Goal: Information Seeking & Learning: Understand process/instructions

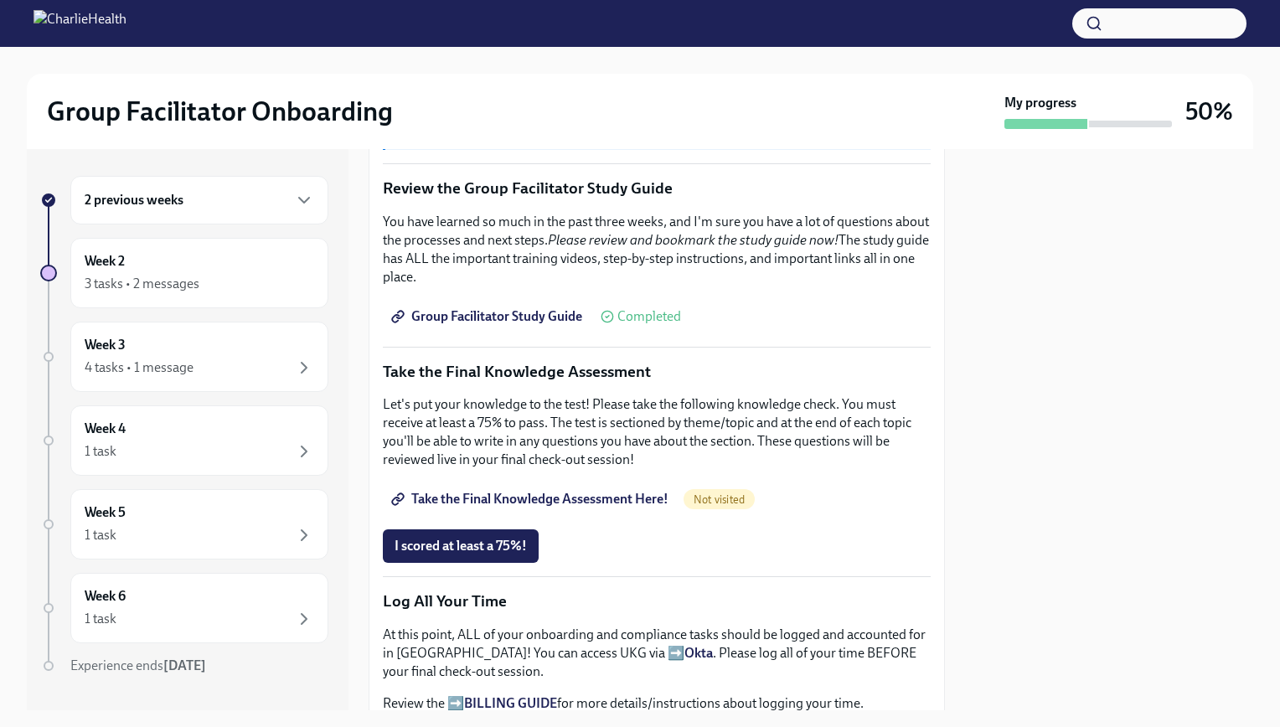
scroll to position [670, 0]
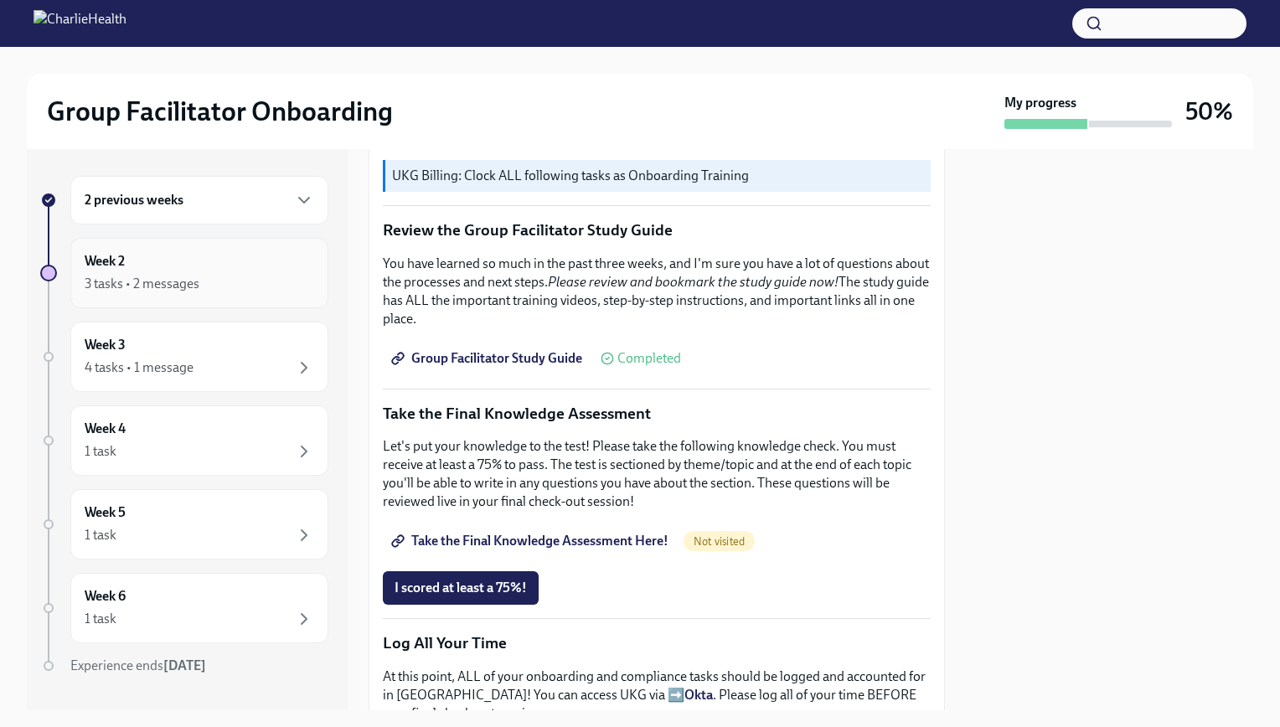
click at [197, 282] on div "3 tasks • 2 messages" at bounding box center [142, 284] width 115 height 18
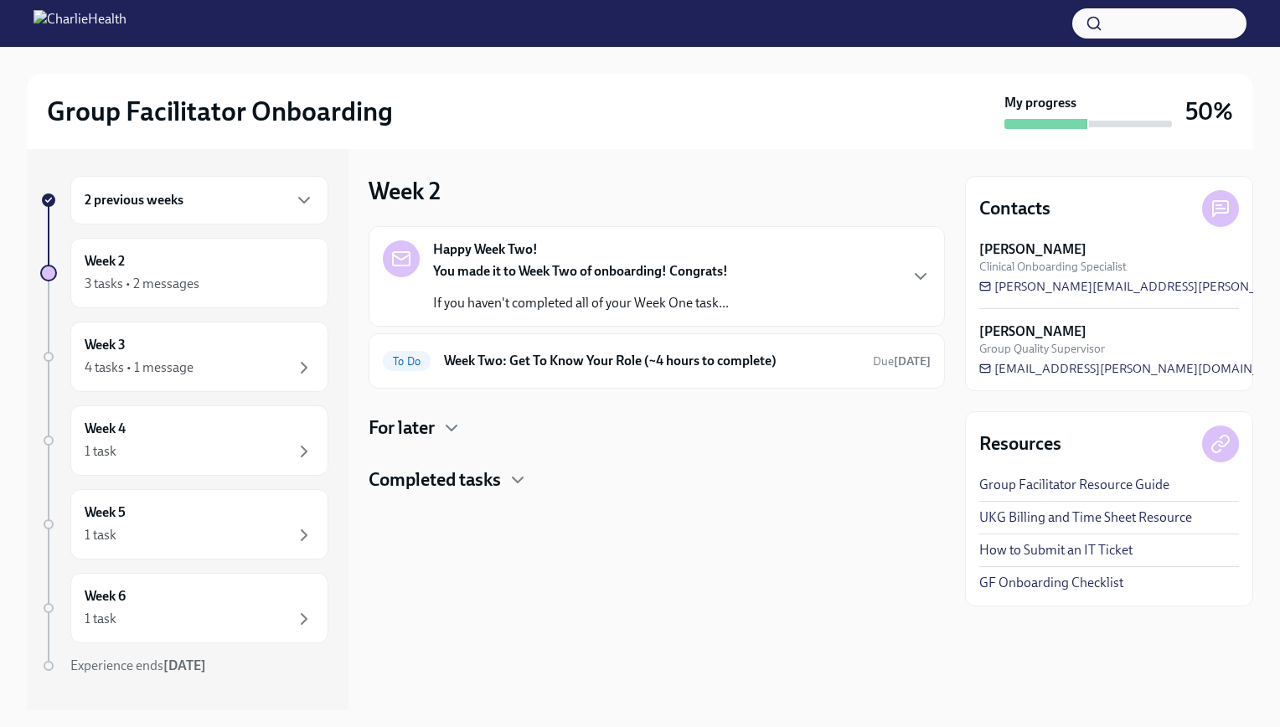
click at [251, 199] on div "2 previous weeks" at bounding box center [200, 200] width 230 height 20
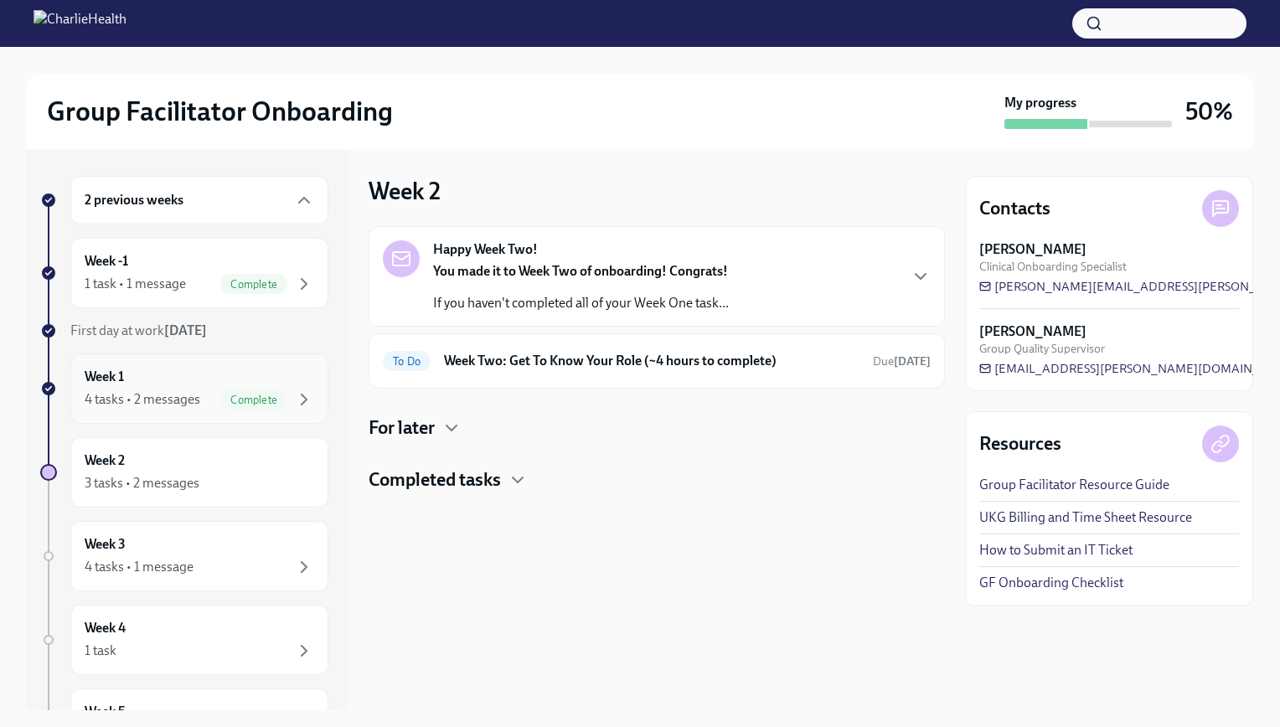
click at [218, 368] on div "Week 1 4 tasks • 2 messages Complete" at bounding box center [200, 389] width 230 height 42
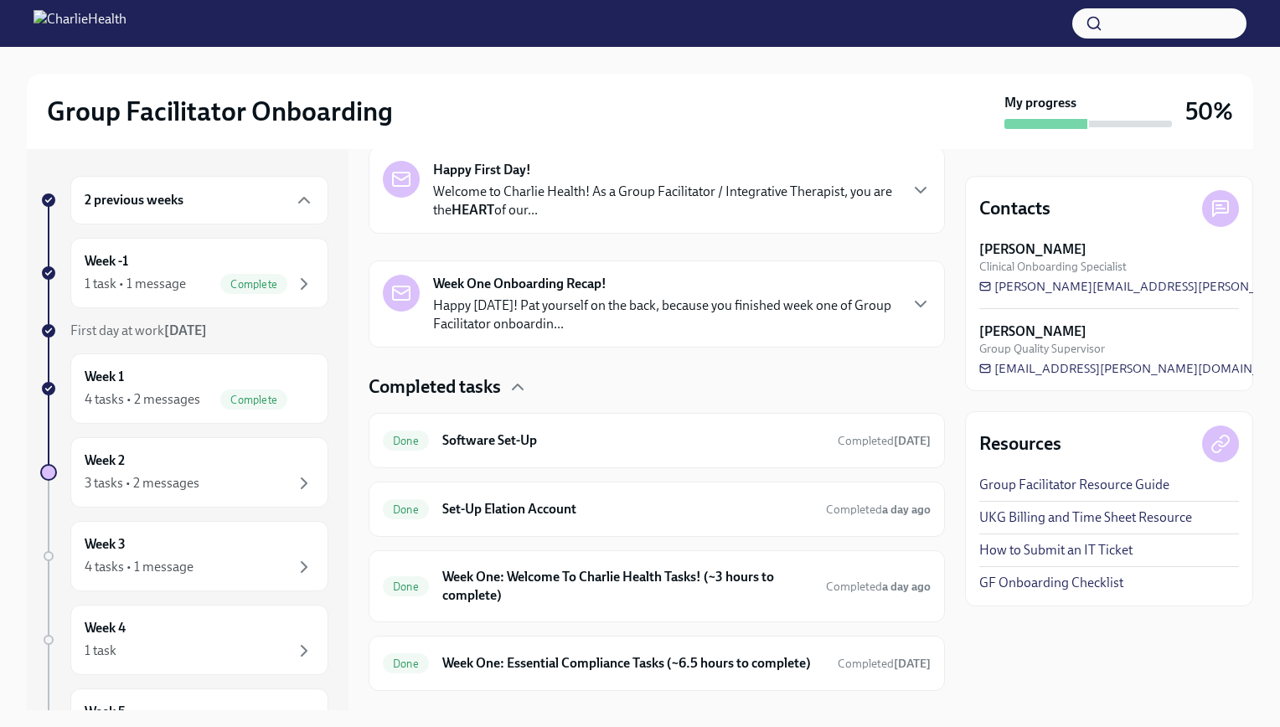
scroll to position [310, 0]
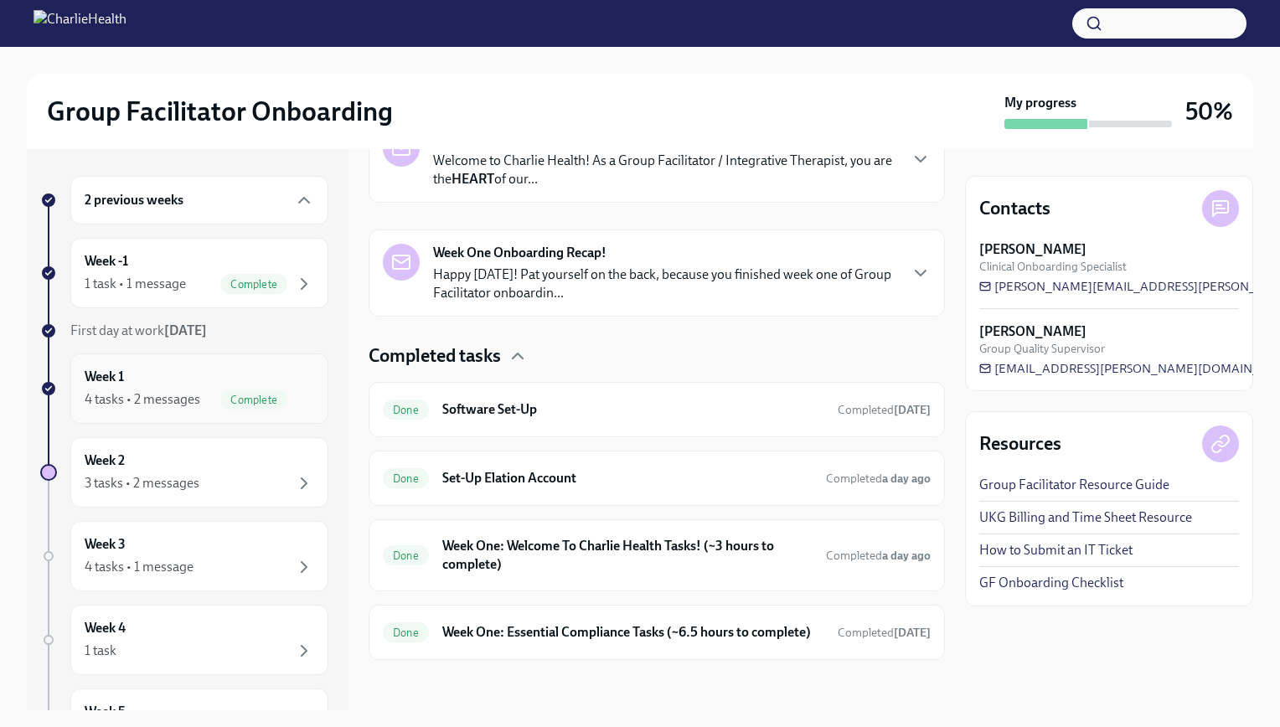
click at [180, 377] on div "Week 1 4 tasks • 2 messages Complete" at bounding box center [200, 389] width 230 height 42
click at [294, 473] on icon "button" at bounding box center [304, 483] width 20 height 20
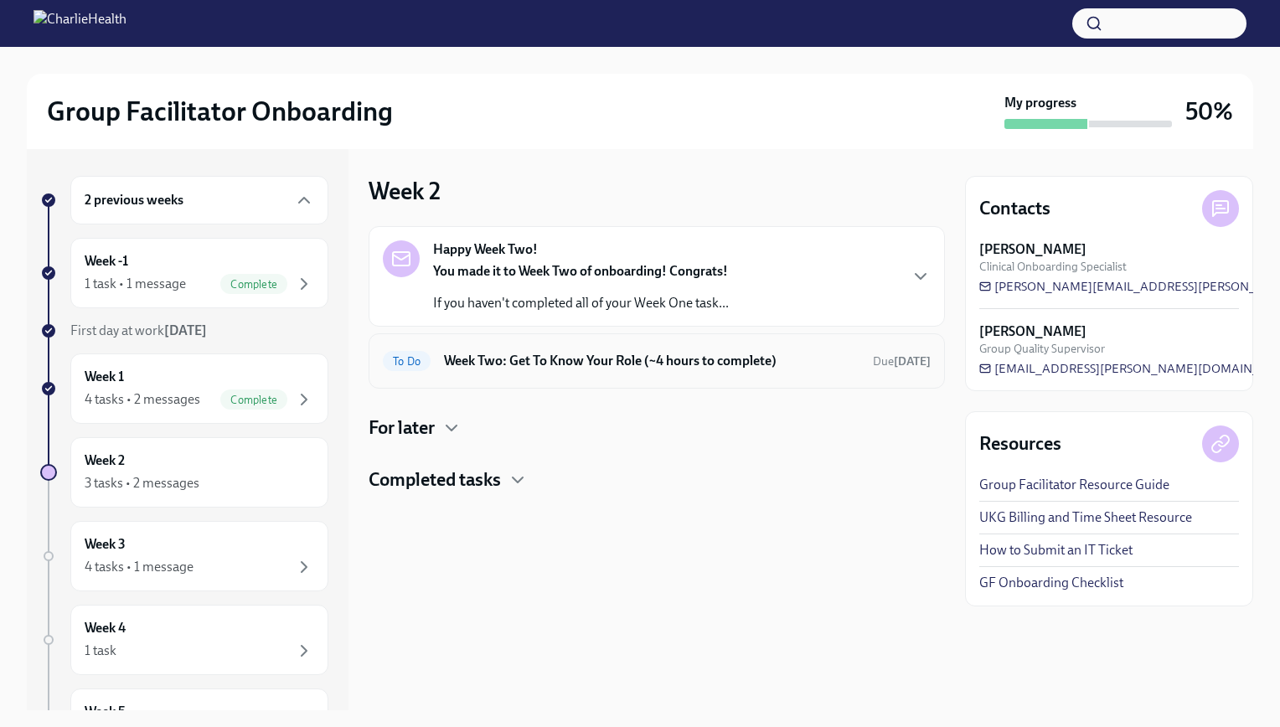
click at [581, 359] on h6 "Week Two: Get To Know Your Role (~4 hours to complete)" at bounding box center [652, 361] width 416 height 18
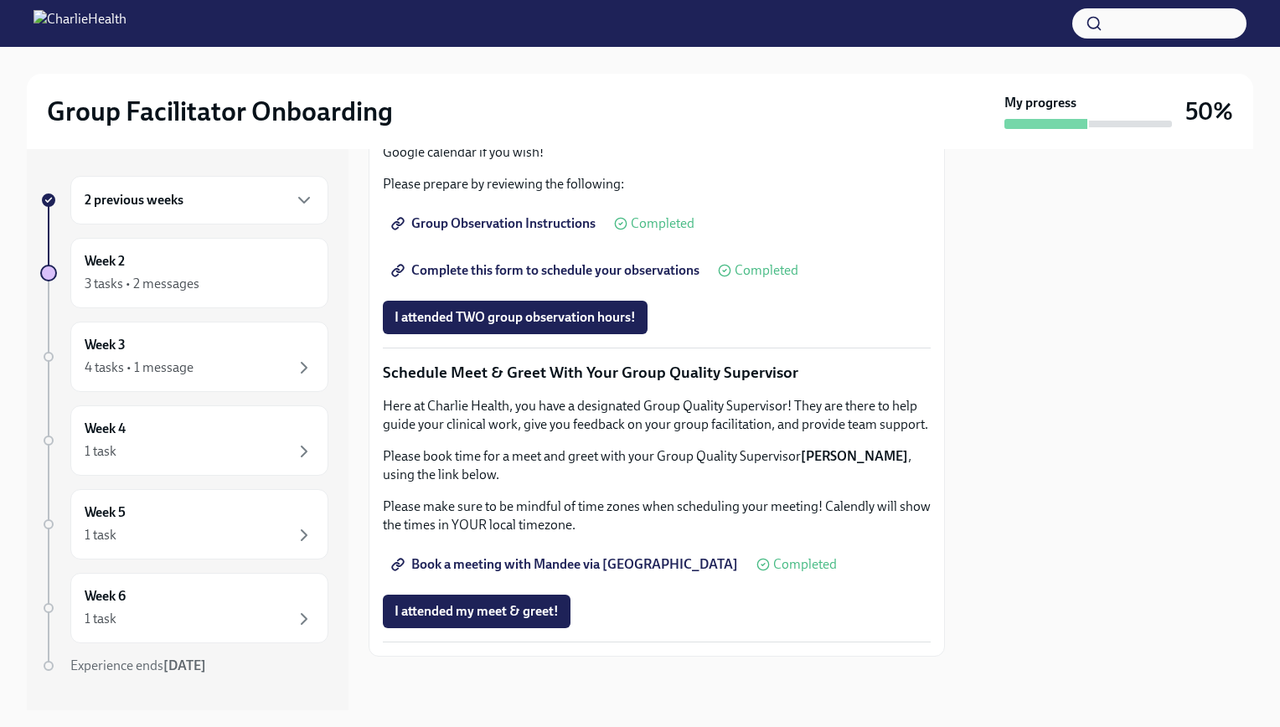
scroll to position [1173, 0]
click at [542, 232] on span "Group Observation Instructions" at bounding box center [495, 223] width 201 height 17
click at [232, 359] on div "4 tasks • 1 message" at bounding box center [200, 368] width 230 height 20
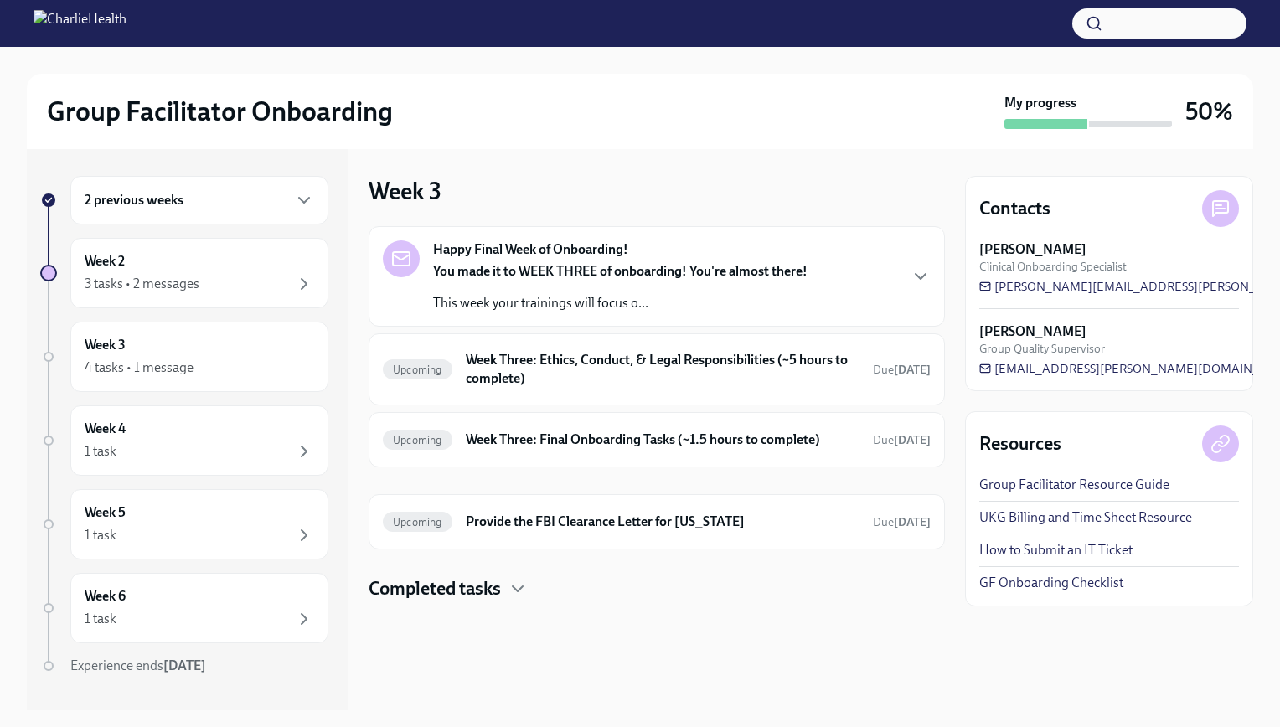
click at [628, 301] on p "This week your trainings will focus o..." at bounding box center [620, 303] width 375 height 18
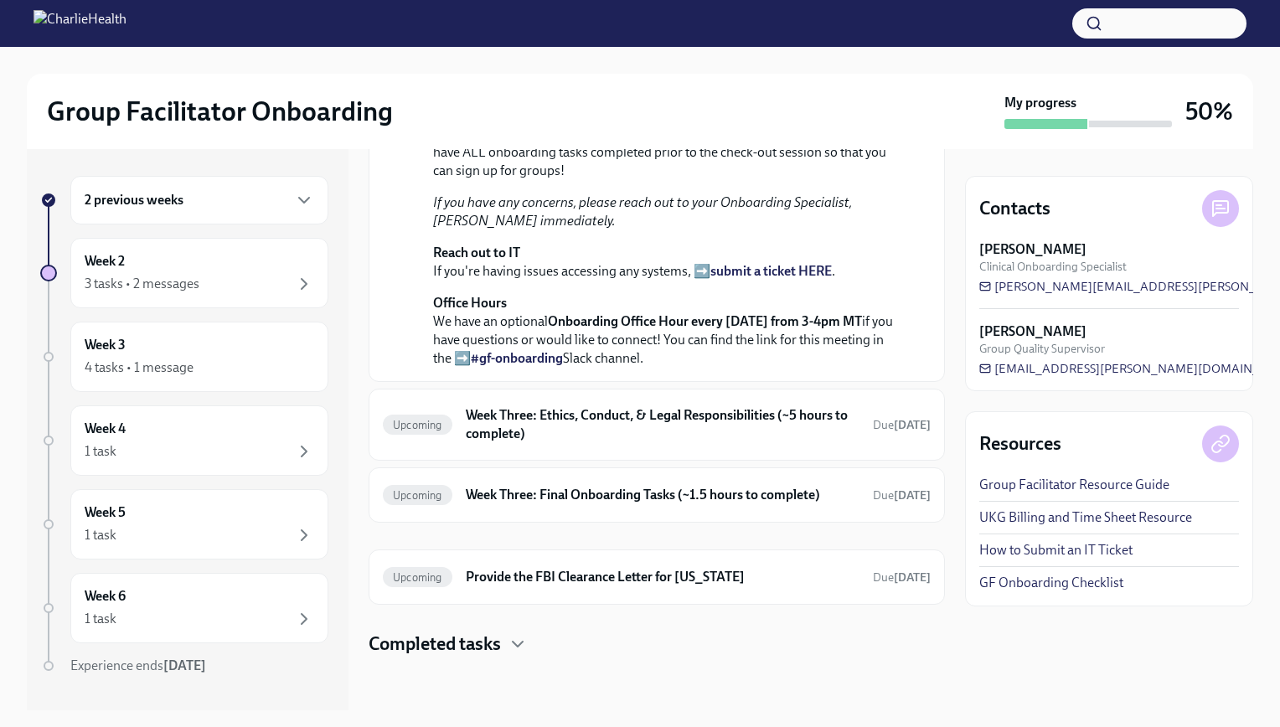
scroll to position [595, 0]
click at [645, 412] on h6 "Week Three: Ethics, Conduct, & Legal Responsibilities (~5 hours to complete)" at bounding box center [663, 424] width 394 height 37
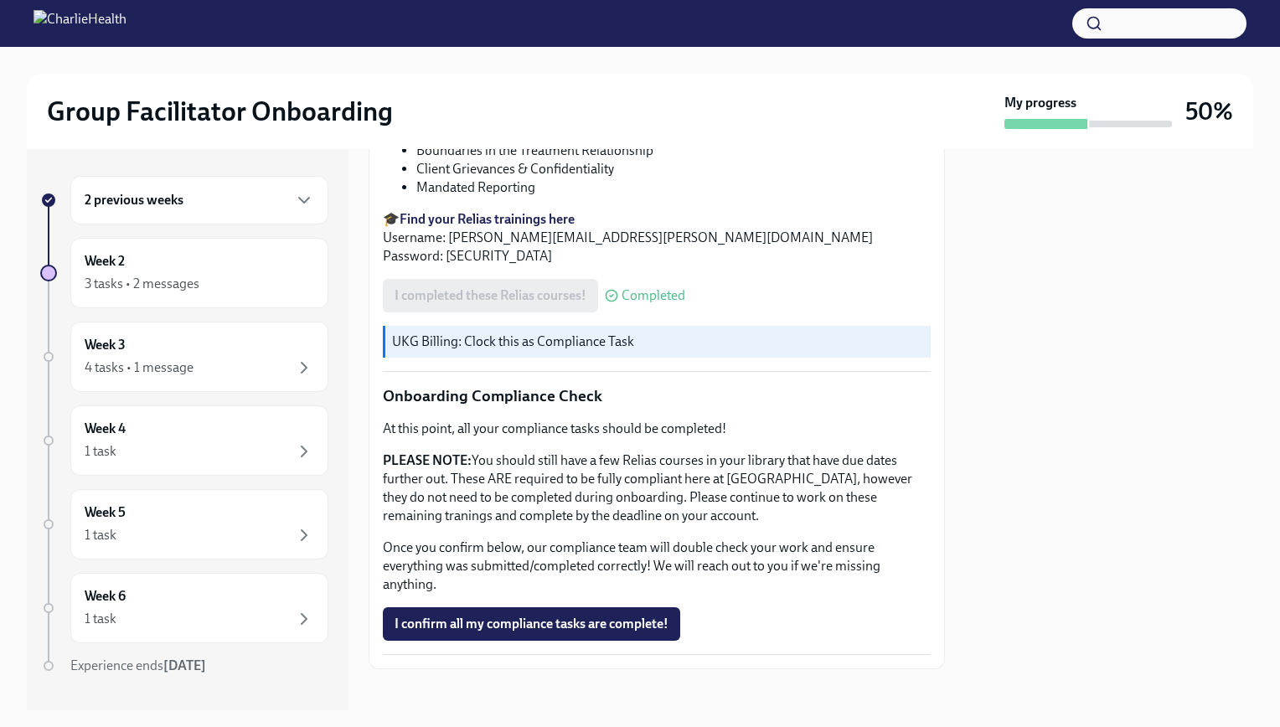
scroll to position [814, 0]
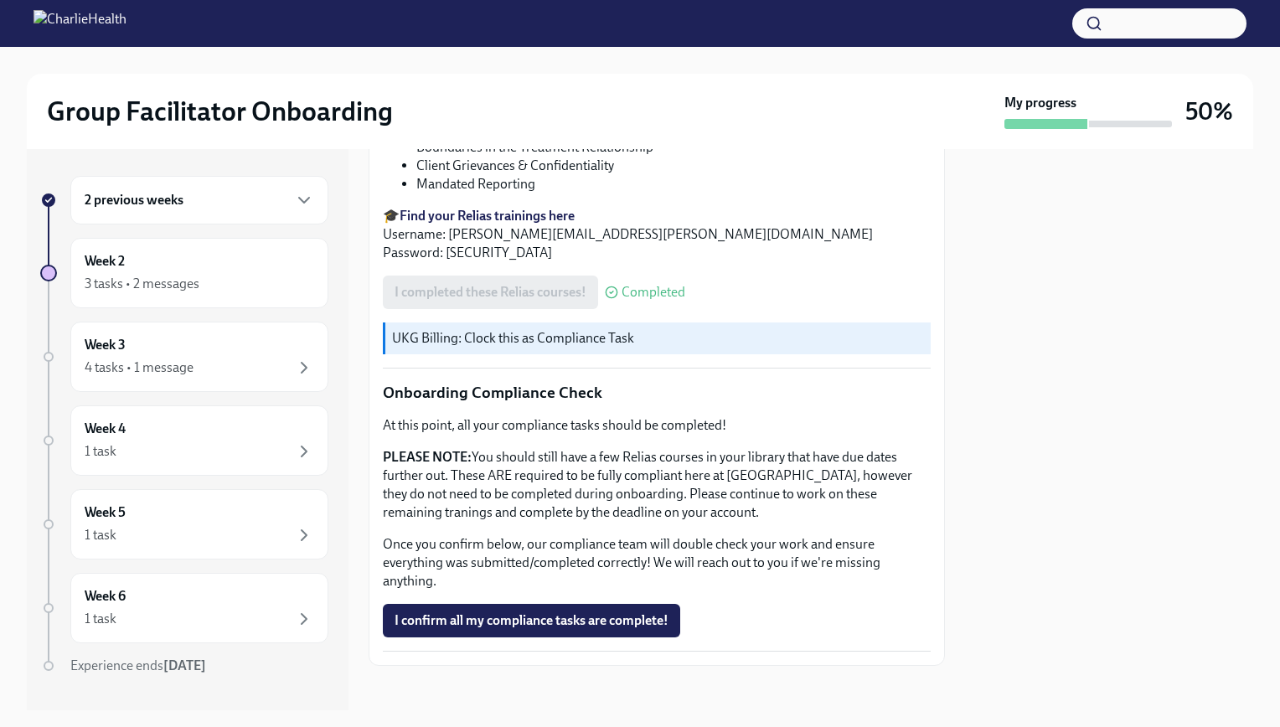
click at [519, 604] on button "I confirm all my compliance tasks are complete!" at bounding box center [531, 621] width 297 height 34
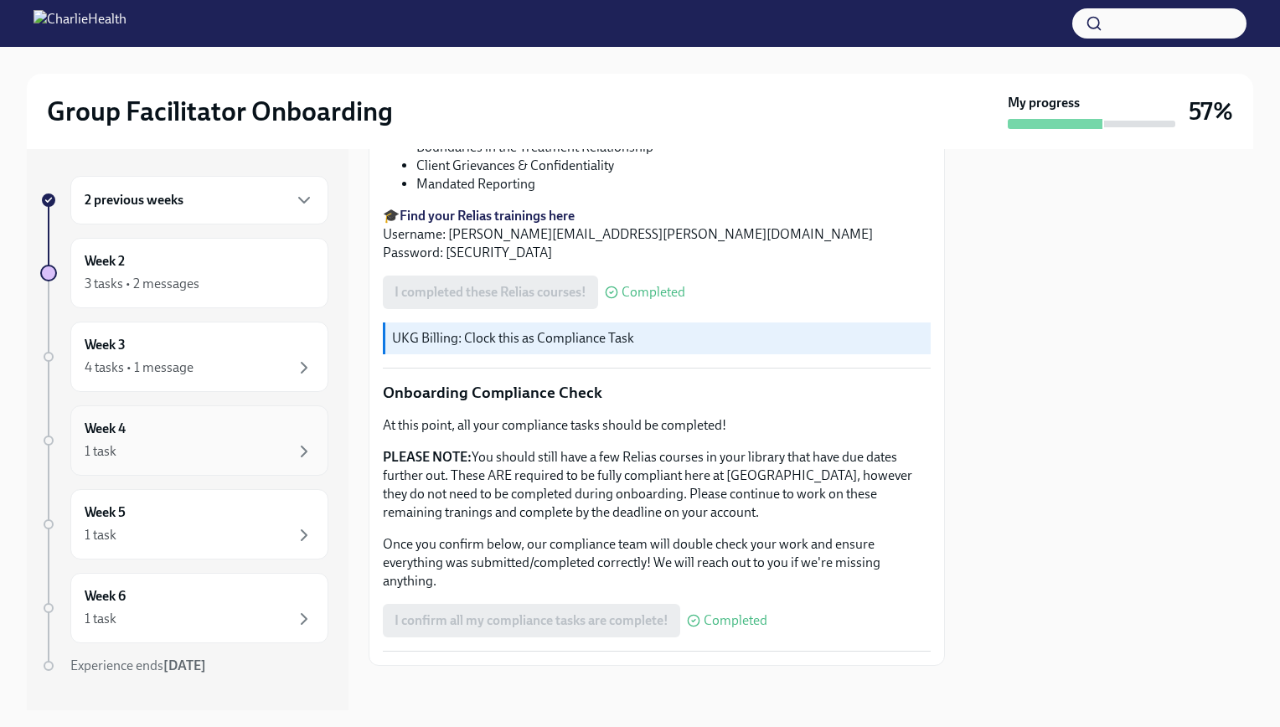
click at [241, 437] on div "Week 4 1 task" at bounding box center [200, 441] width 230 height 42
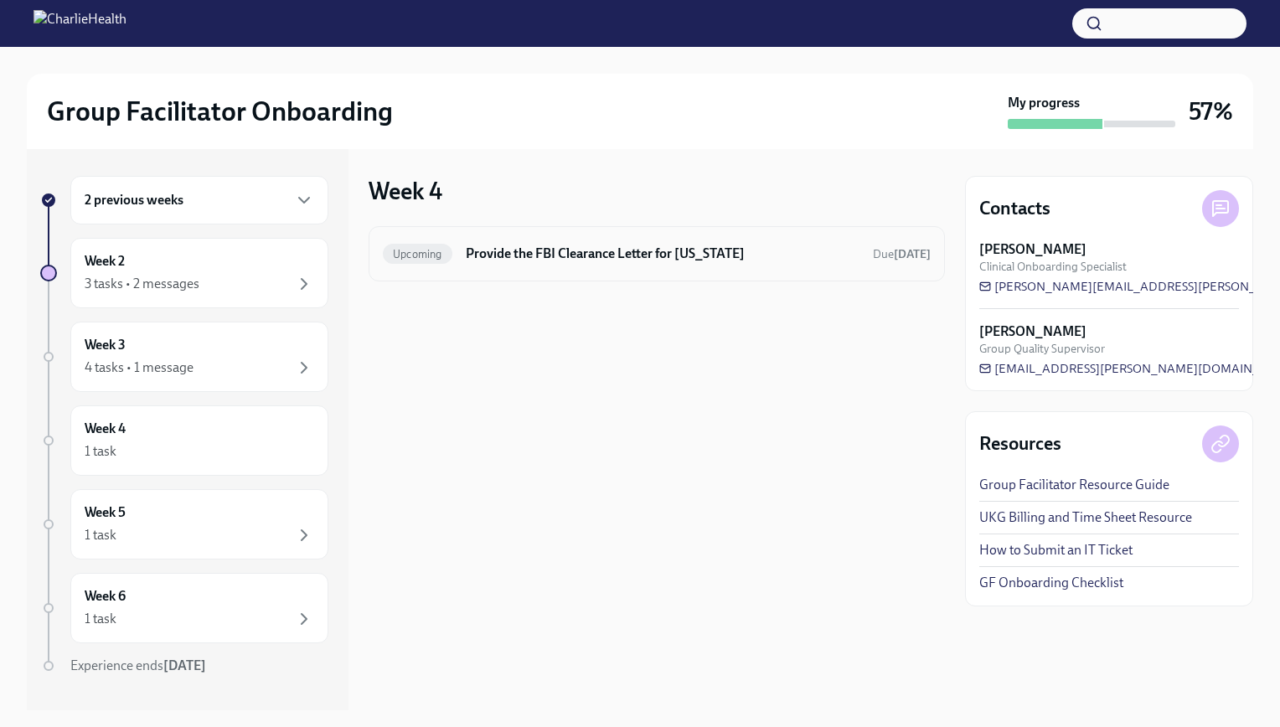
click at [600, 263] on div "Upcoming Provide the FBI Clearance Letter for [US_STATE] Due [DATE]" at bounding box center [657, 253] width 548 height 27
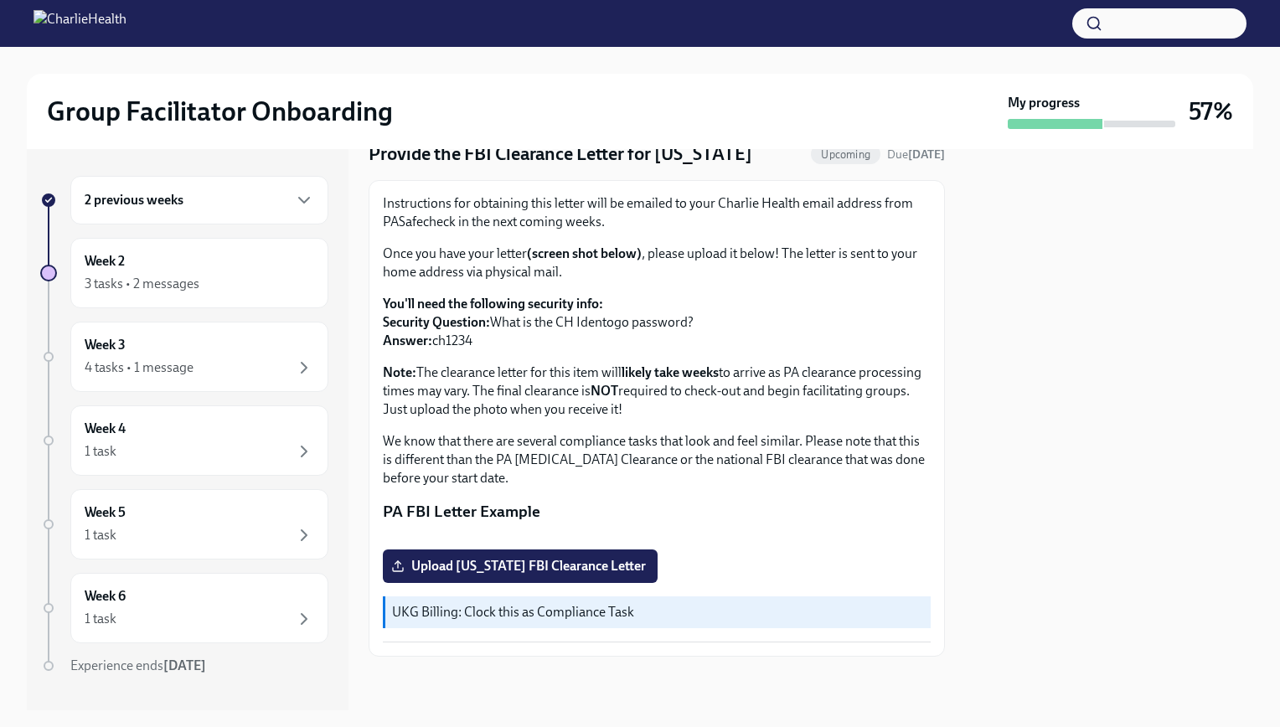
scroll to position [246, 0]
click at [196, 590] on div "Week 6 1 task" at bounding box center [200, 608] width 230 height 42
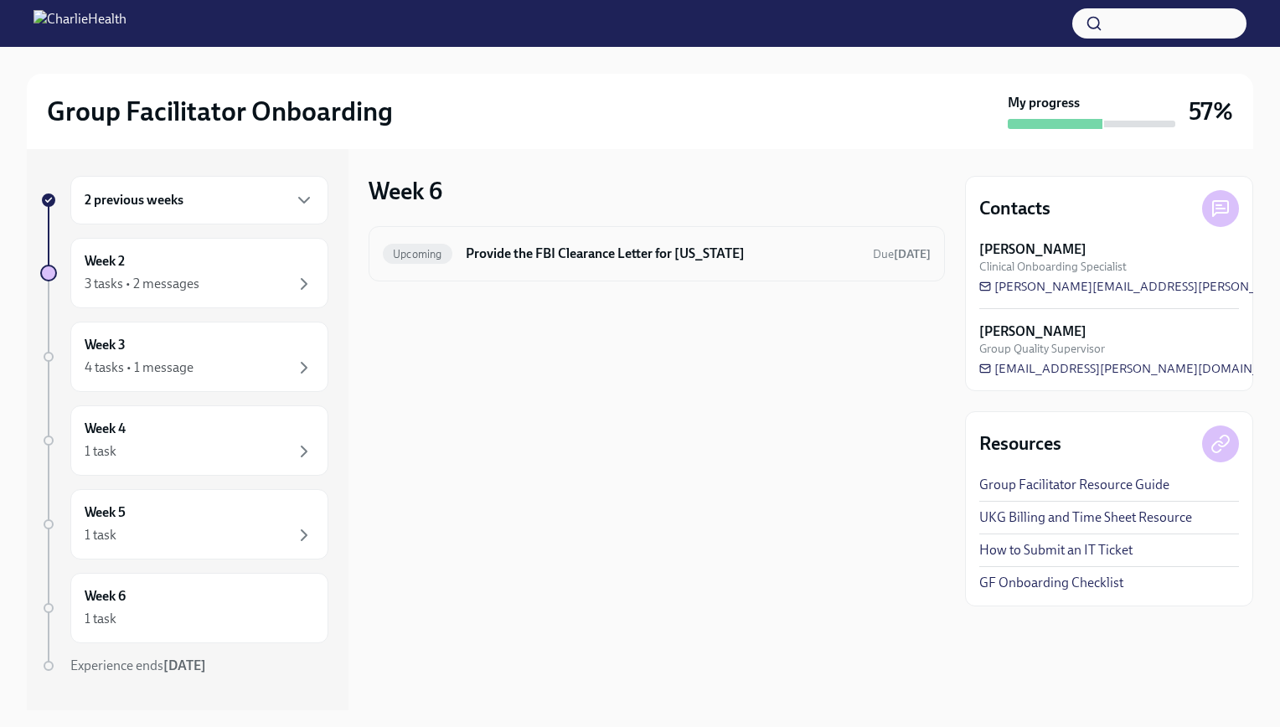
click at [635, 266] on div "Upcoming Provide the FBI Clearance Letter for [US_STATE] Due [DATE]" at bounding box center [657, 253] width 548 height 27
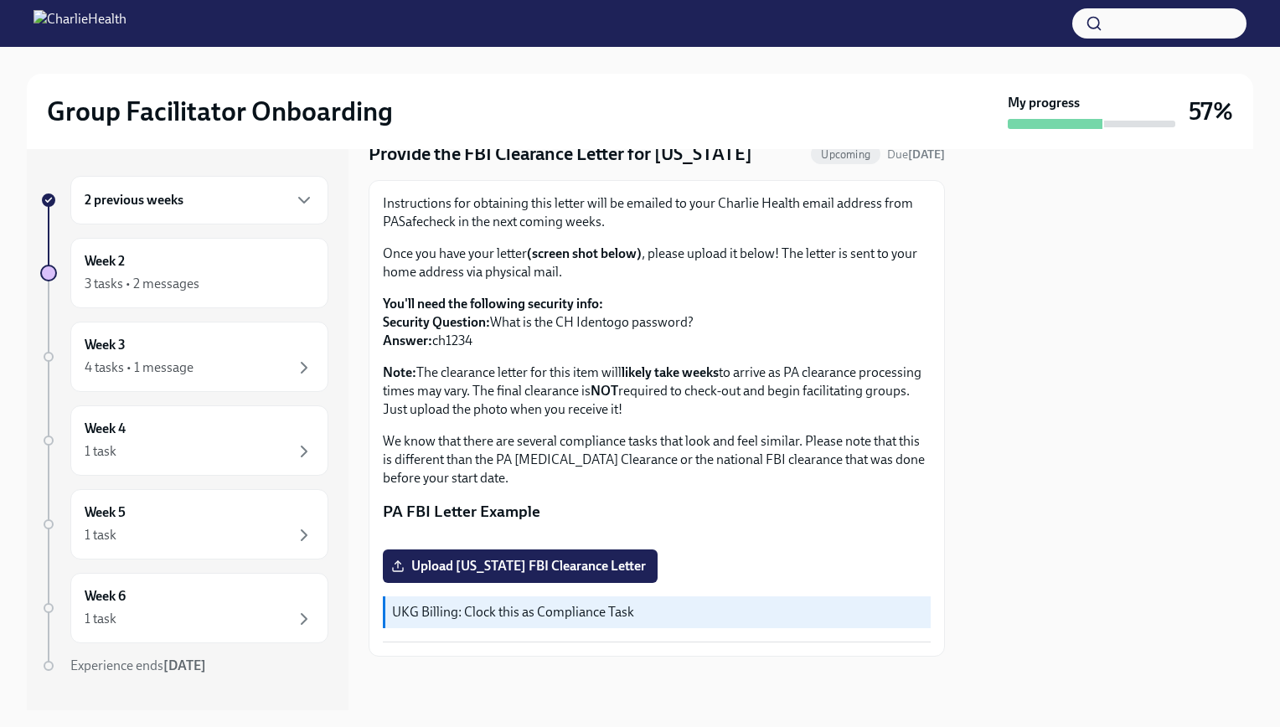
scroll to position [246, 0]
click at [256, 352] on div "Week 3 4 tasks • 1 message" at bounding box center [200, 357] width 230 height 42
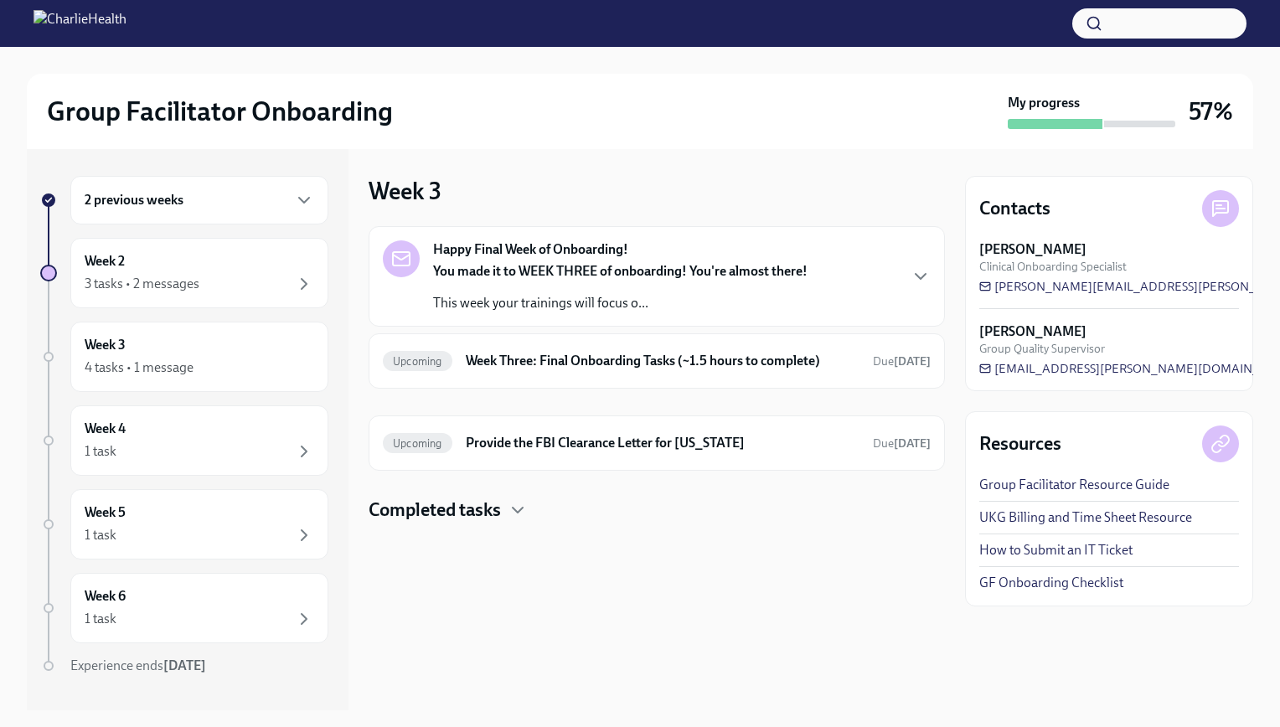
click at [625, 289] on div "You made it to WEEK THREE of onboarding! You're almost there! This week your tr…" at bounding box center [620, 287] width 375 height 50
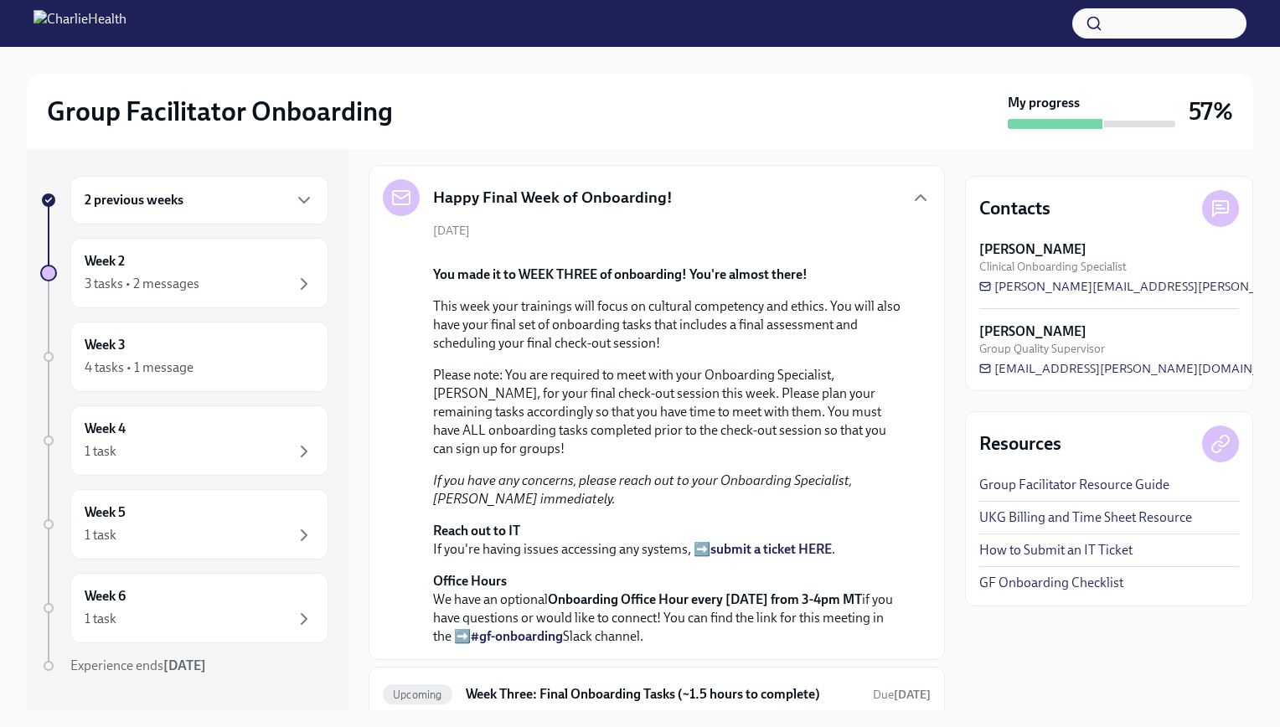
scroll to position [516, 0]
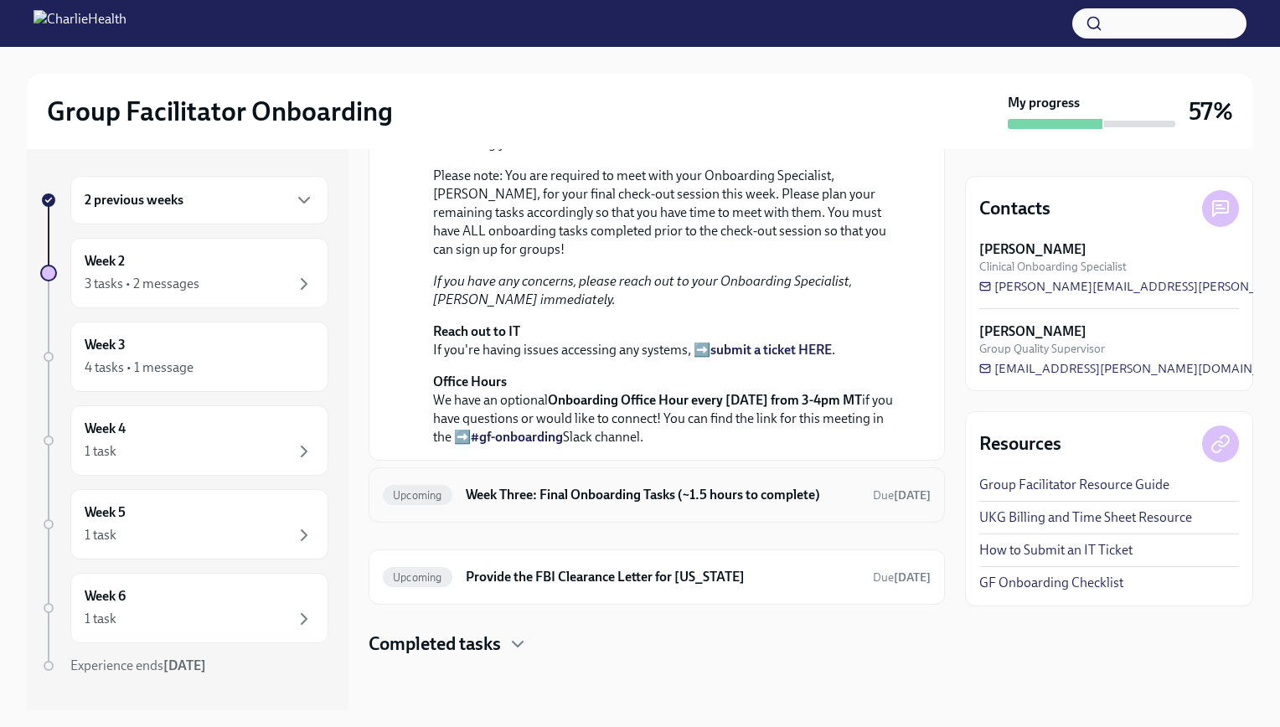
click at [614, 492] on h6 "Week Three: Final Onboarding Tasks (~1.5 hours to complete)" at bounding box center [663, 495] width 394 height 18
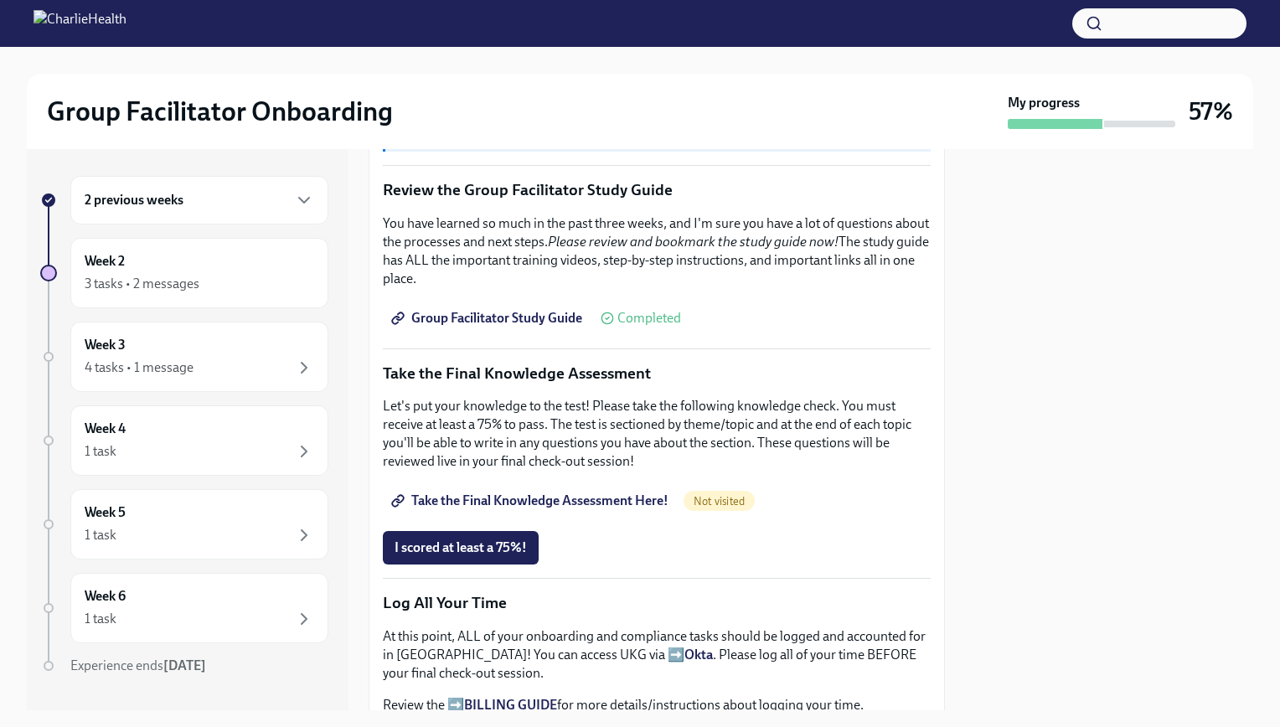
scroll to position [710, 0]
click at [530, 311] on span "Group Facilitator Study Guide" at bounding box center [489, 319] width 188 height 17
